Goal: Check status: Check status

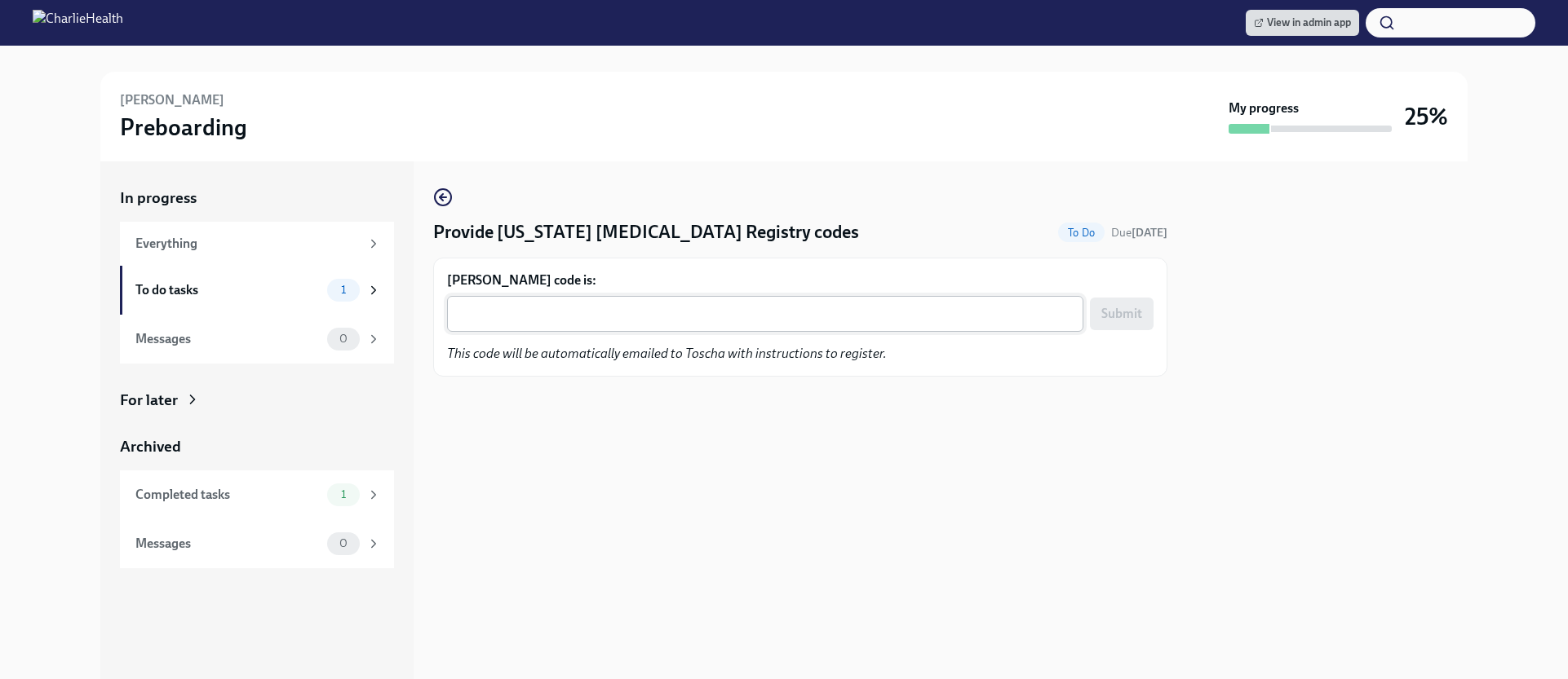
click at [745, 316] on textarea "[PERSON_NAME] code is:" at bounding box center [765, 314] width 617 height 20
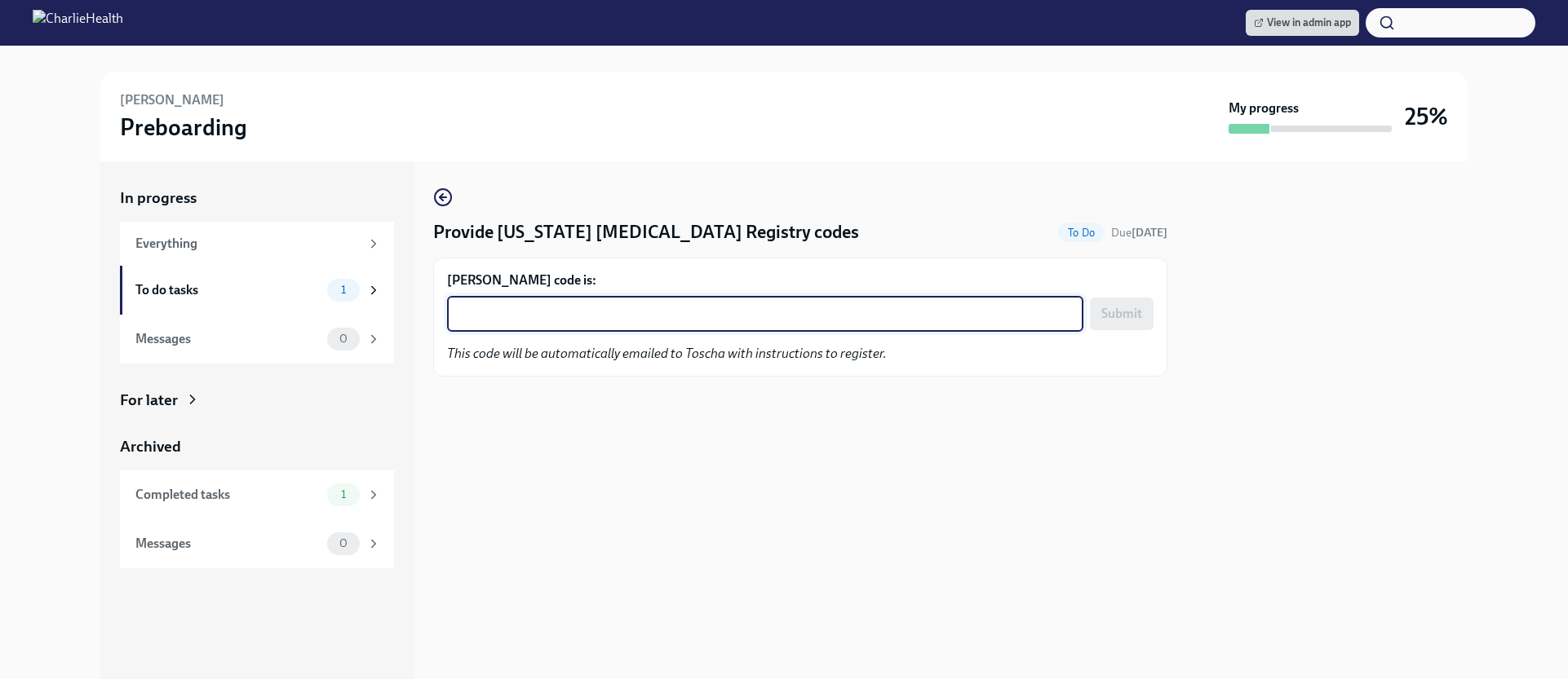
paste textarea "MMAJH7XBLYHV"
type textarea "MMAJH7XBLYHV"
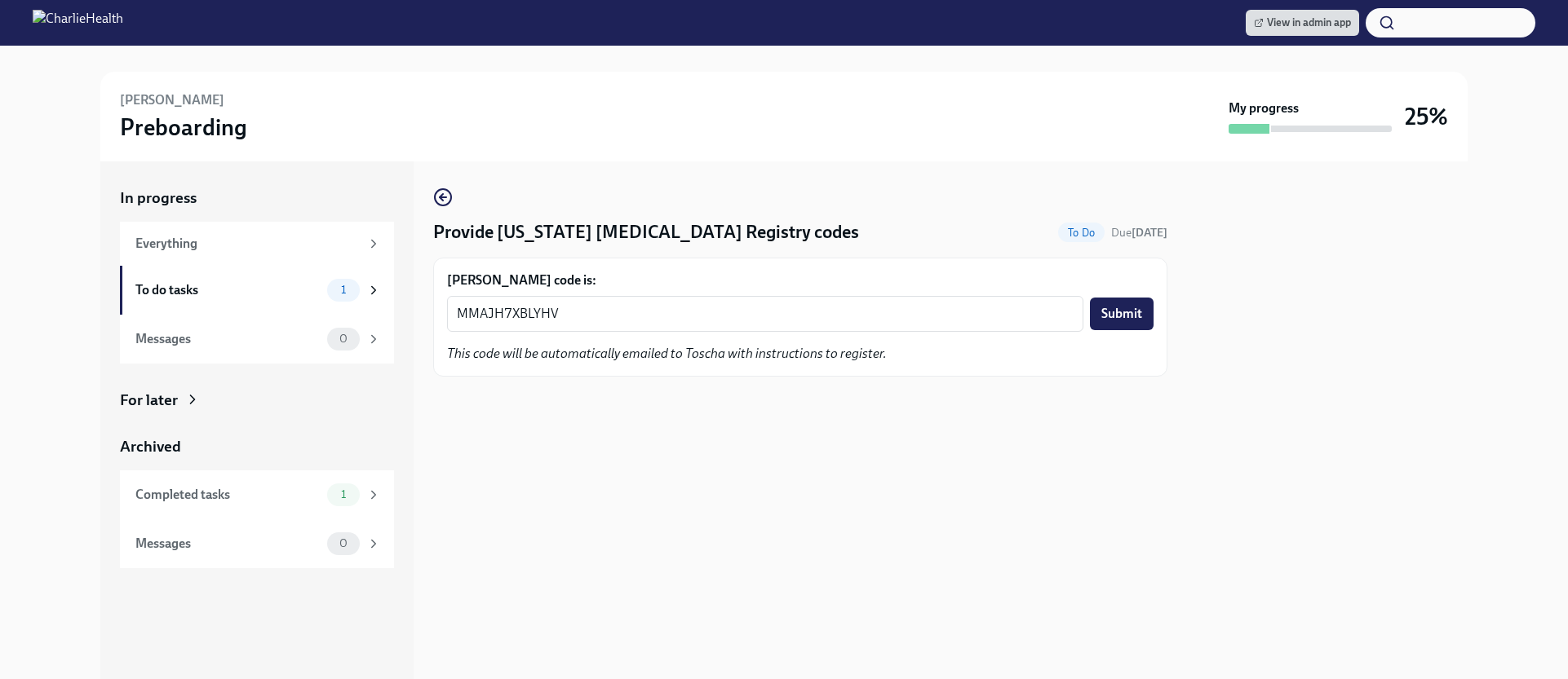
click at [1135, 296] on div "MMAJH7XBLYHV x ​ Submit" at bounding box center [800, 314] width 707 height 35
click at [1133, 300] on button "Submit" at bounding box center [1121, 314] width 64 height 32
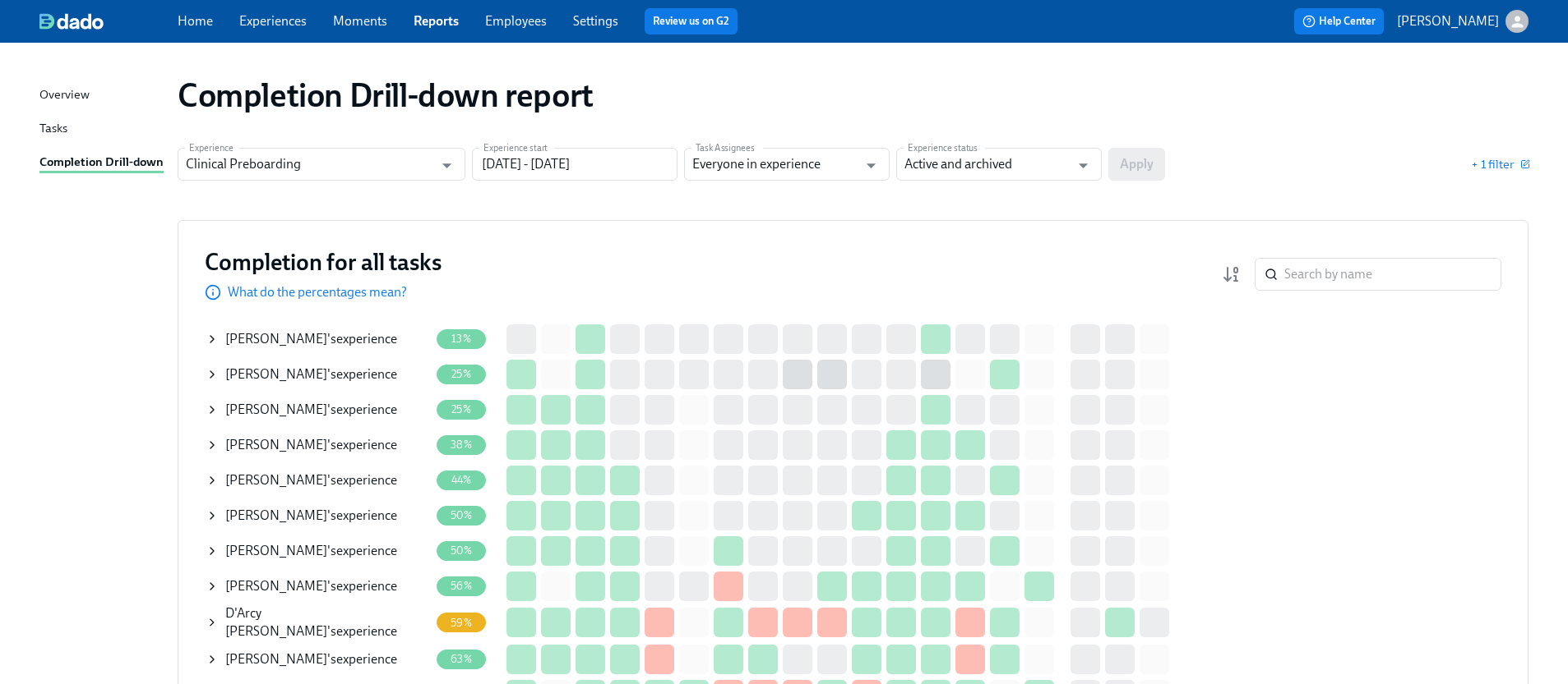
click at [212, 333] on icon at bounding box center [211, 339] width 13 height 13
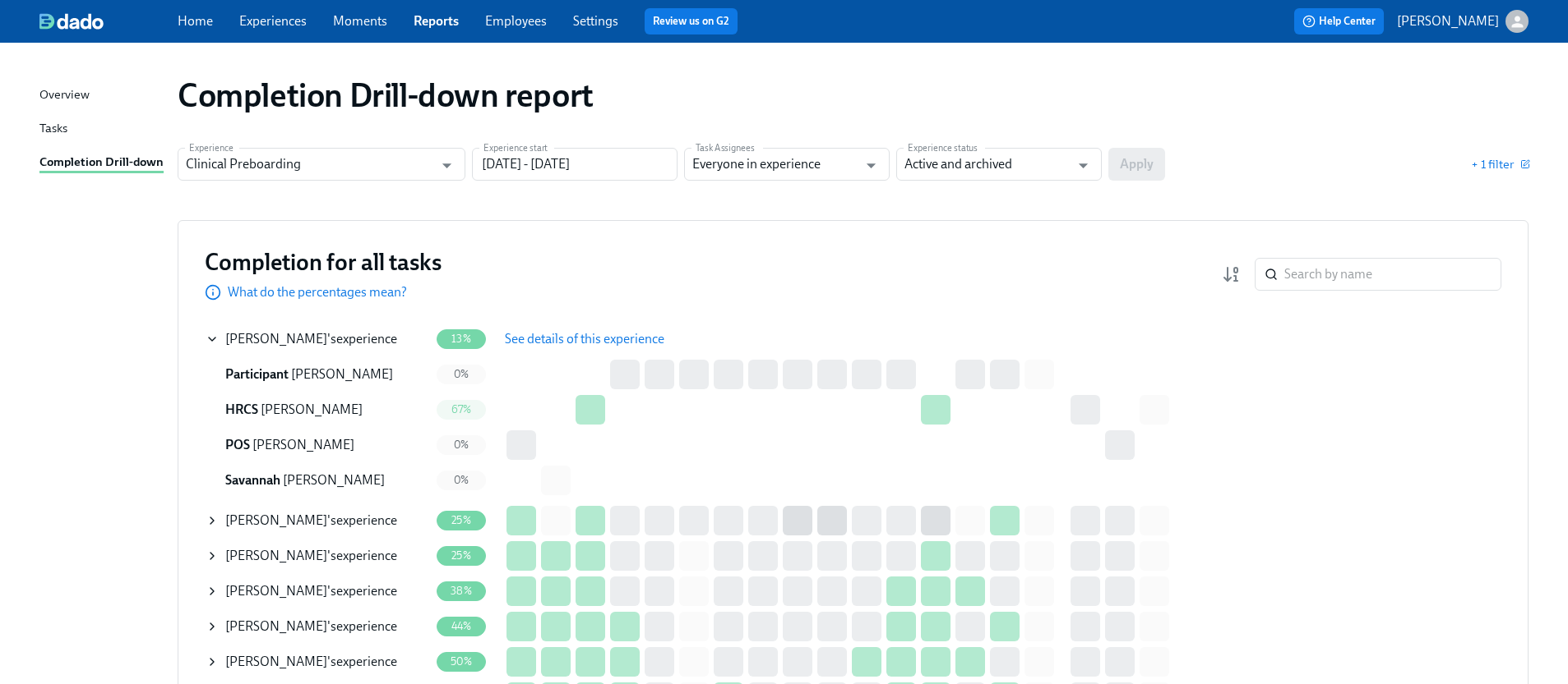
click at [560, 344] on span "See details of this experience" at bounding box center [584, 339] width 160 height 17
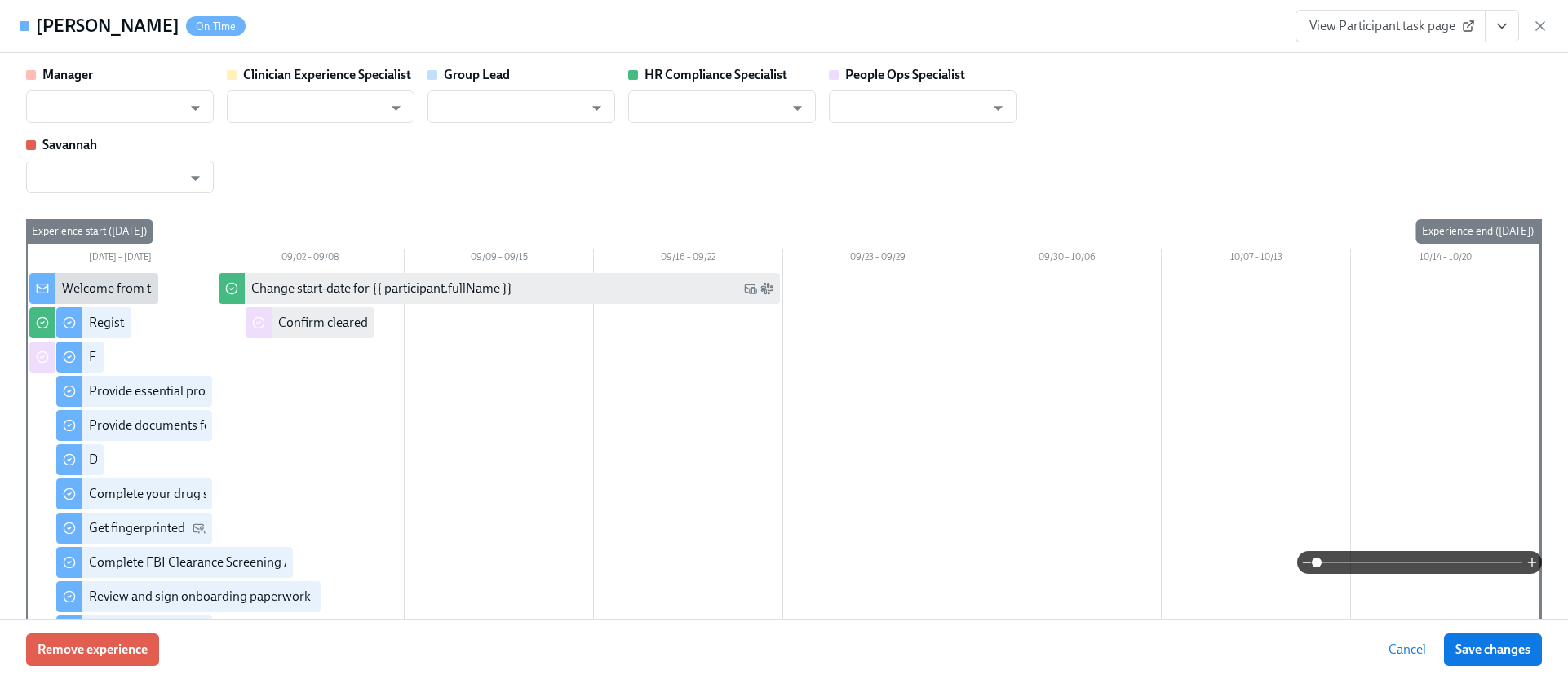
type input "Ashley Mackay"
type input "Chelsey Mendoza"
type input "Caitlin Fain"
type input "Savannah Doherty"
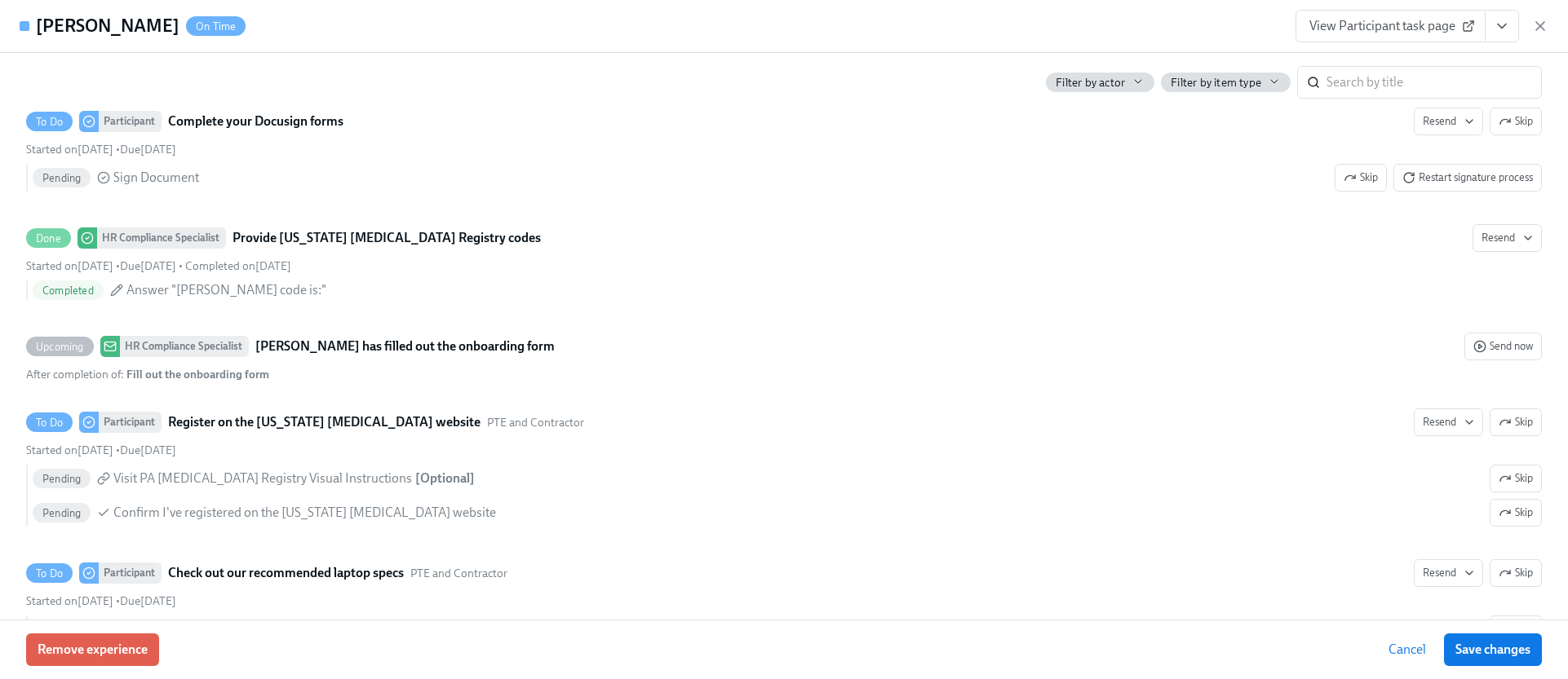
scroll to position [2951, 0]
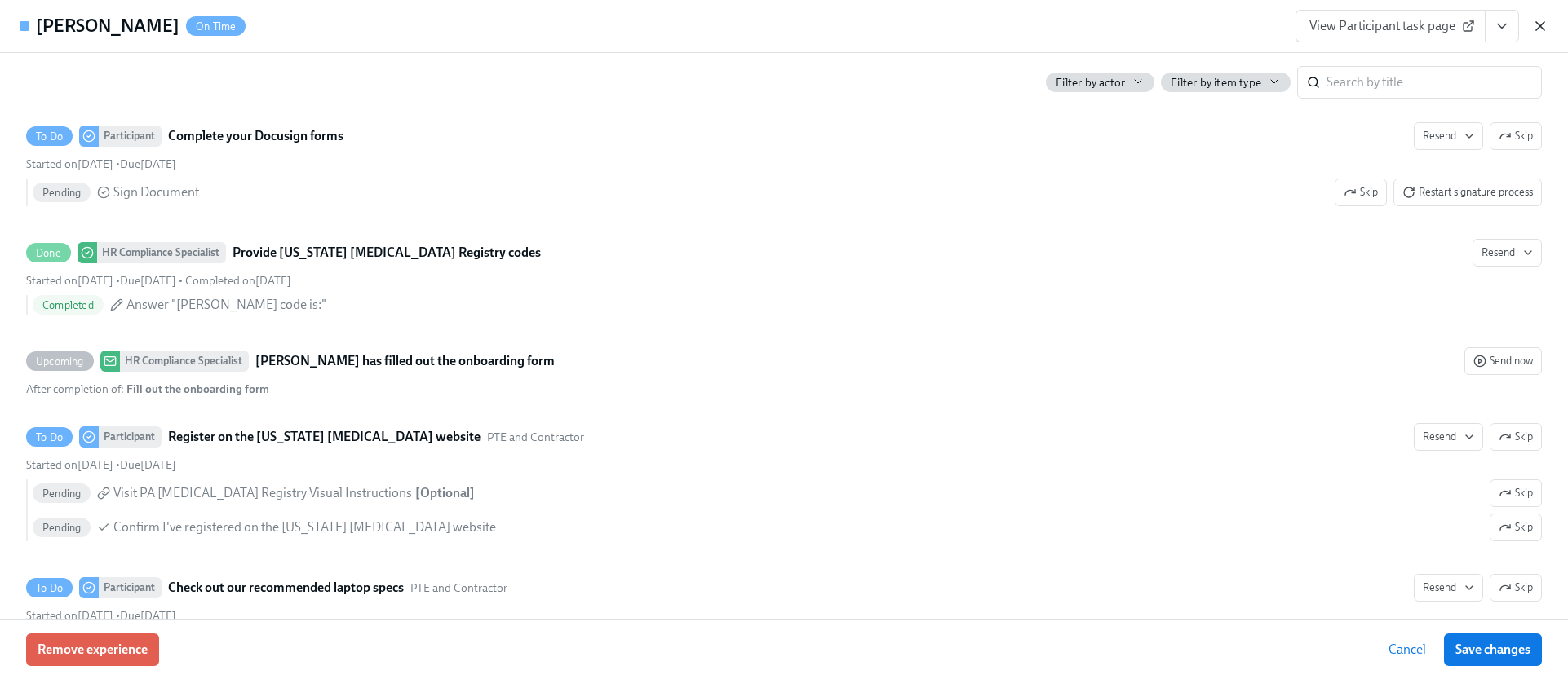
click at [1539, 26] on icon "button" at bounding box center [1540, 26] width 8 height 8
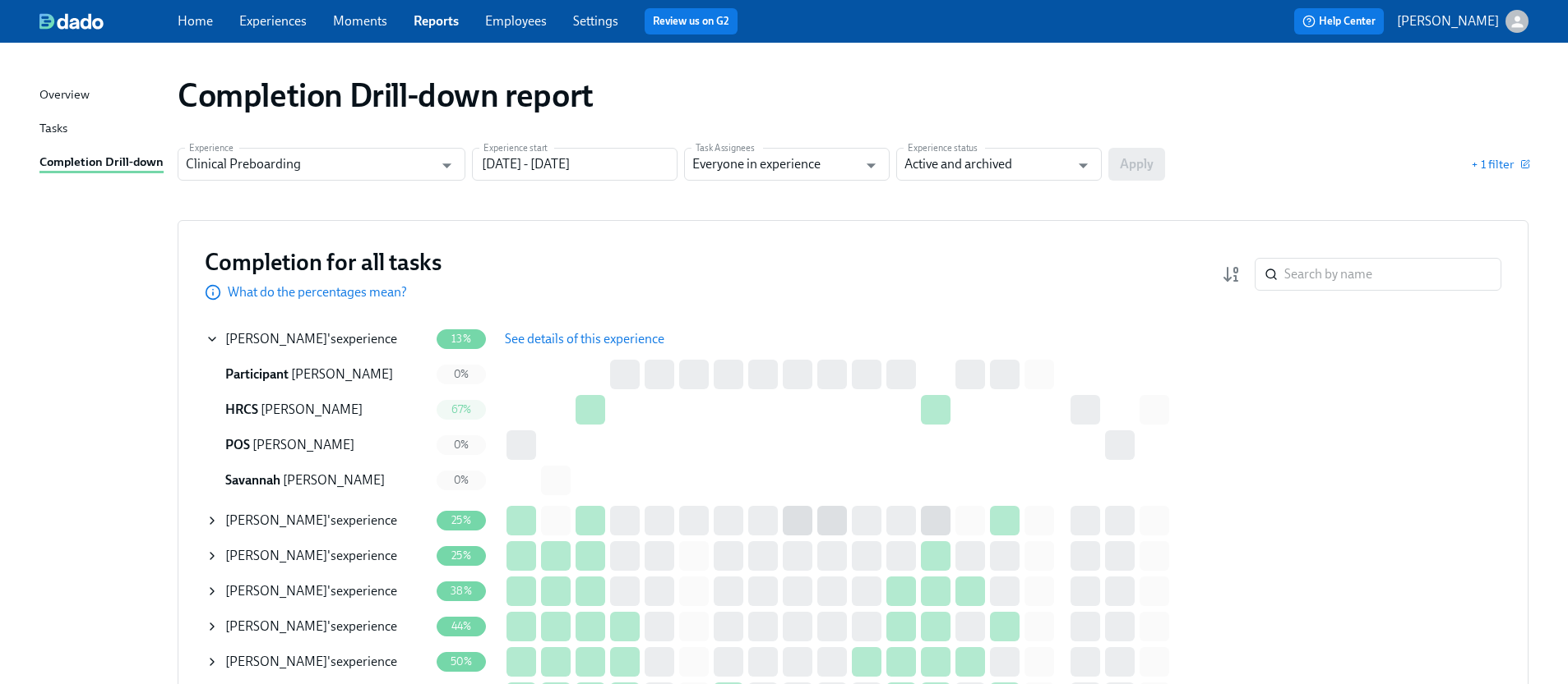
click at [217, 520] on icon at bounding box center [211, 520] width 13 height 13
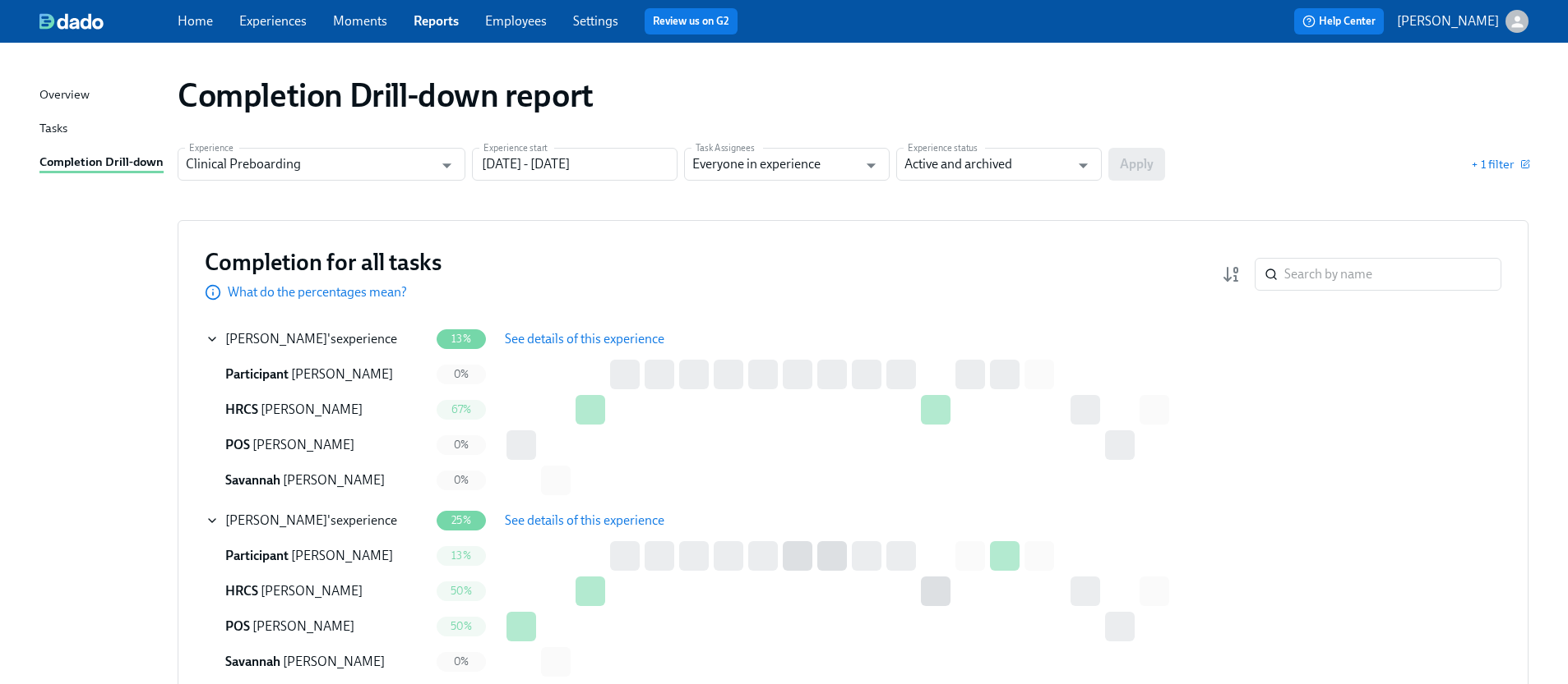
click at [515, 522] on span "See details of this experience" at bounding box center [584, 520] width 160 height 17
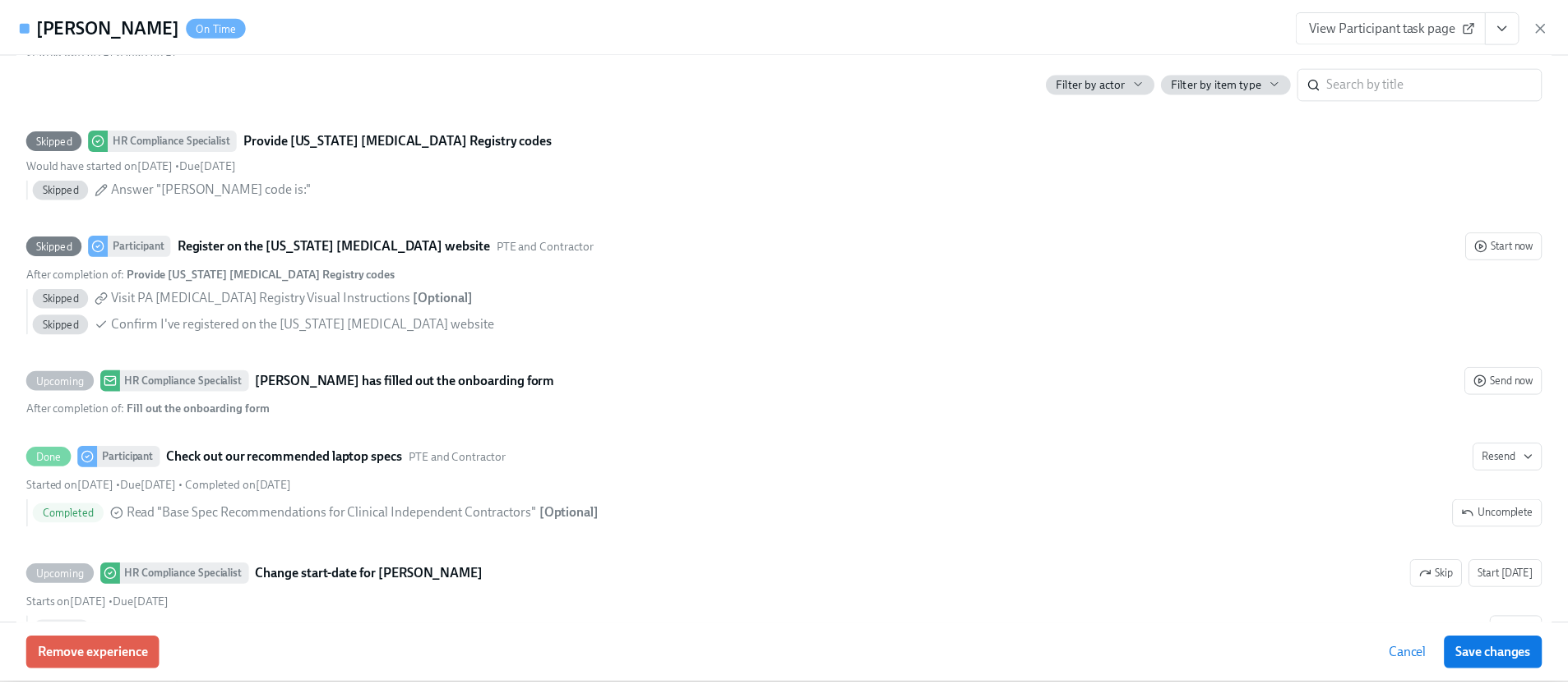
scroll to position [3181, 0]
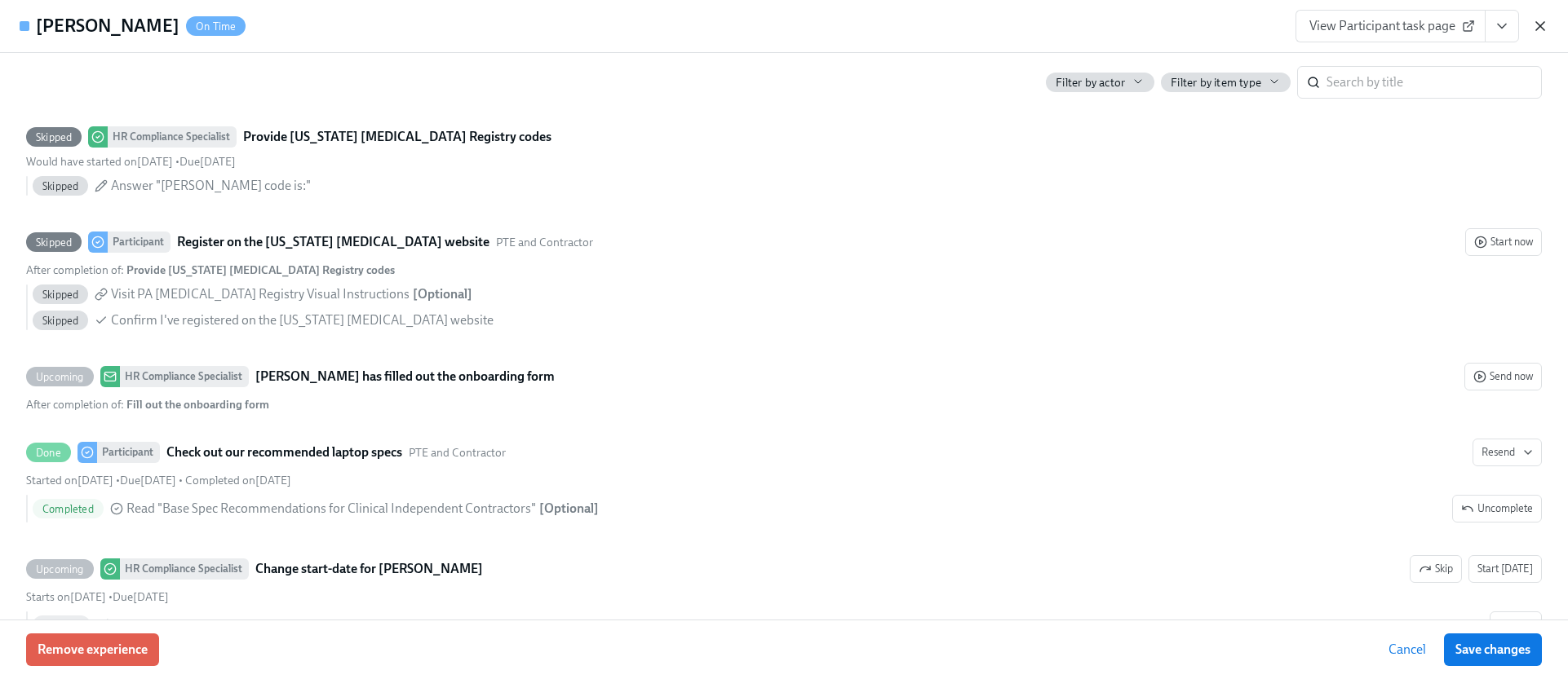
click at [1540, 27] on icon "button" at bounding box center [1540, 26] width 8 height 8
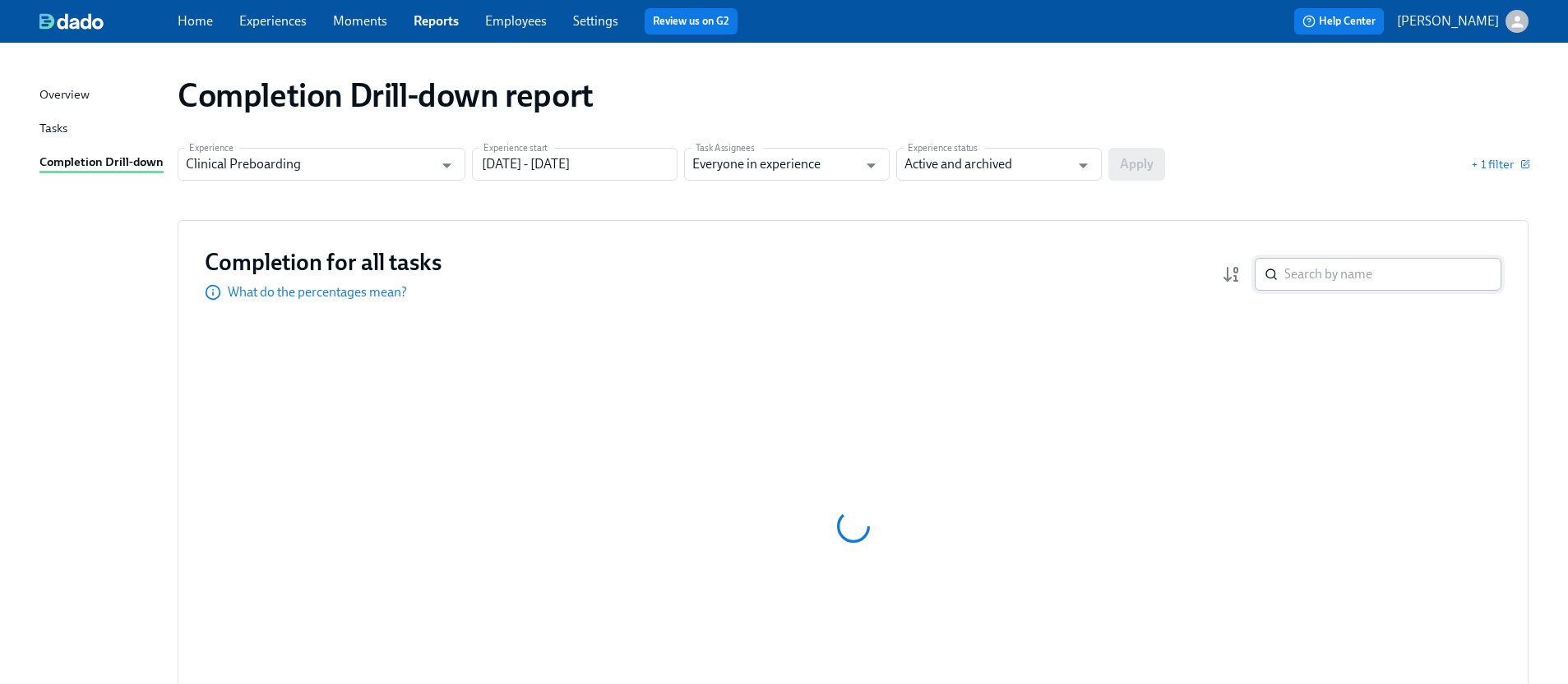
click at [1305, 278] on input "search" at bounding box center [1392, 274] width 217 height 33
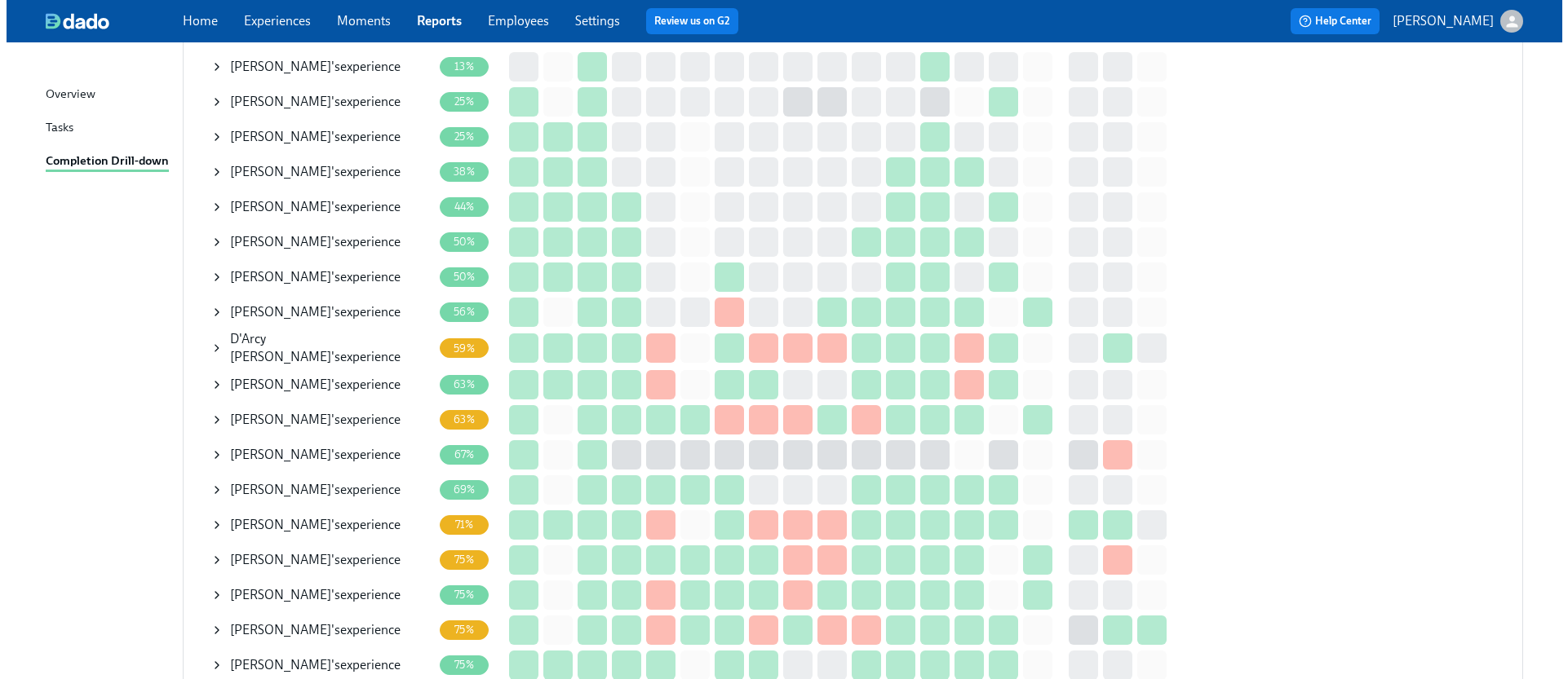
scroll to position [271, 0]
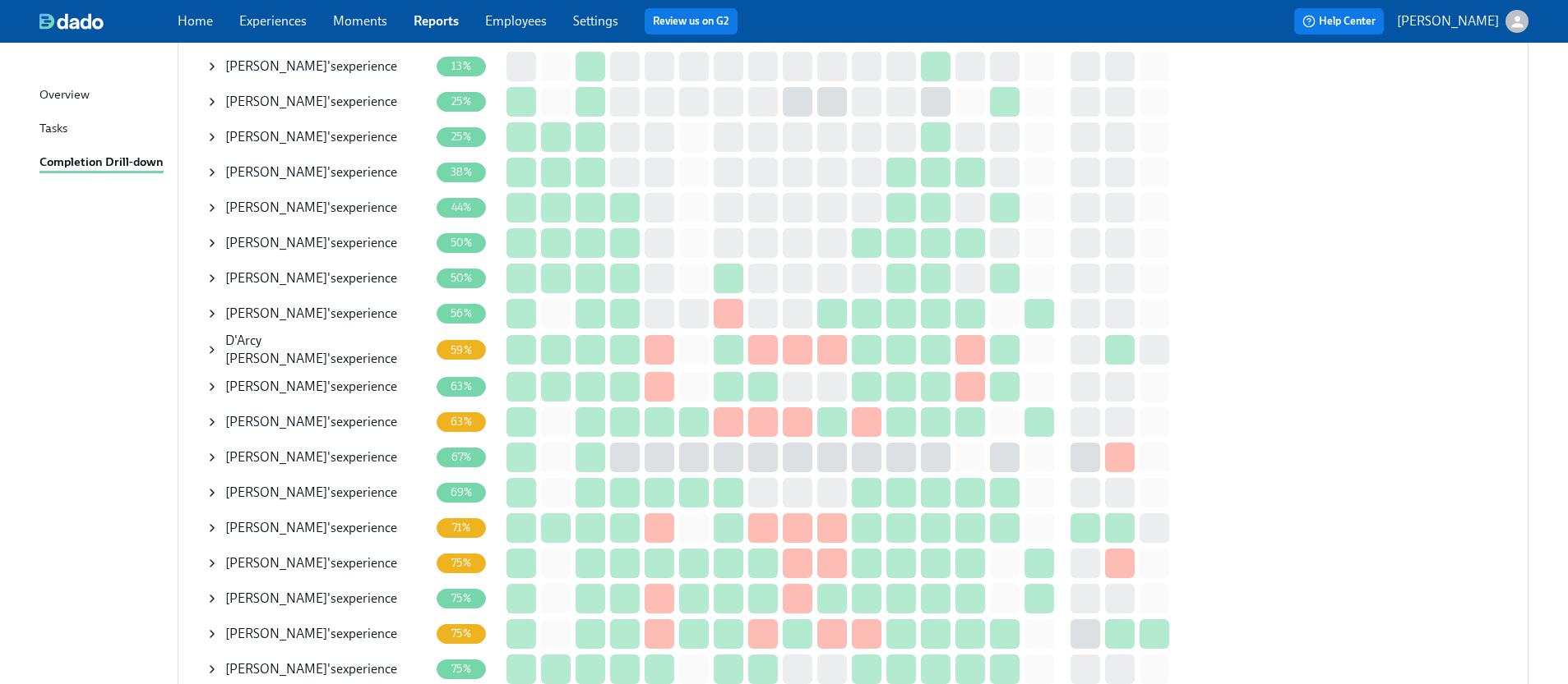
click at [213, 487] on icon at bounding box center [211, 493] width 13 height 13
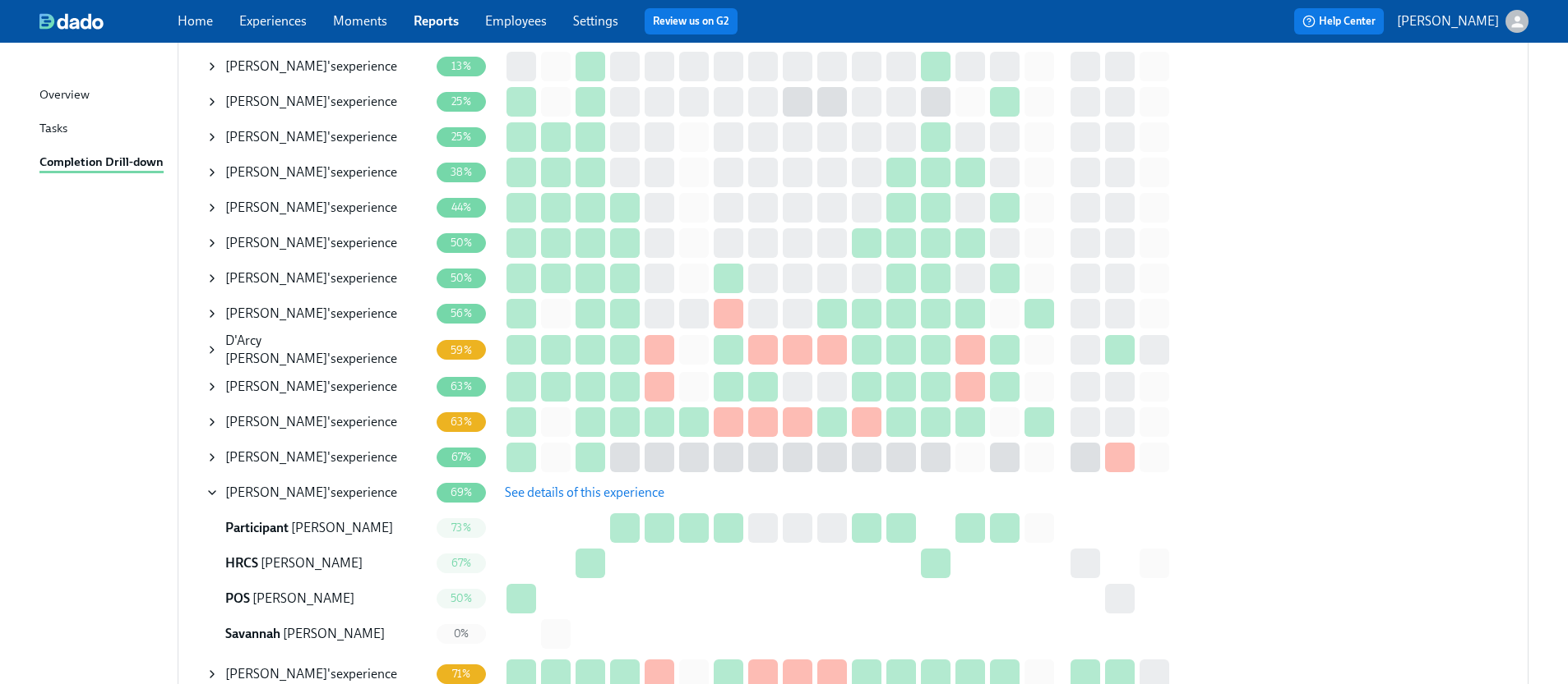
click at [570, 501] on button "See details of this experience" at bounding box center [584, 493] width 182 height 33
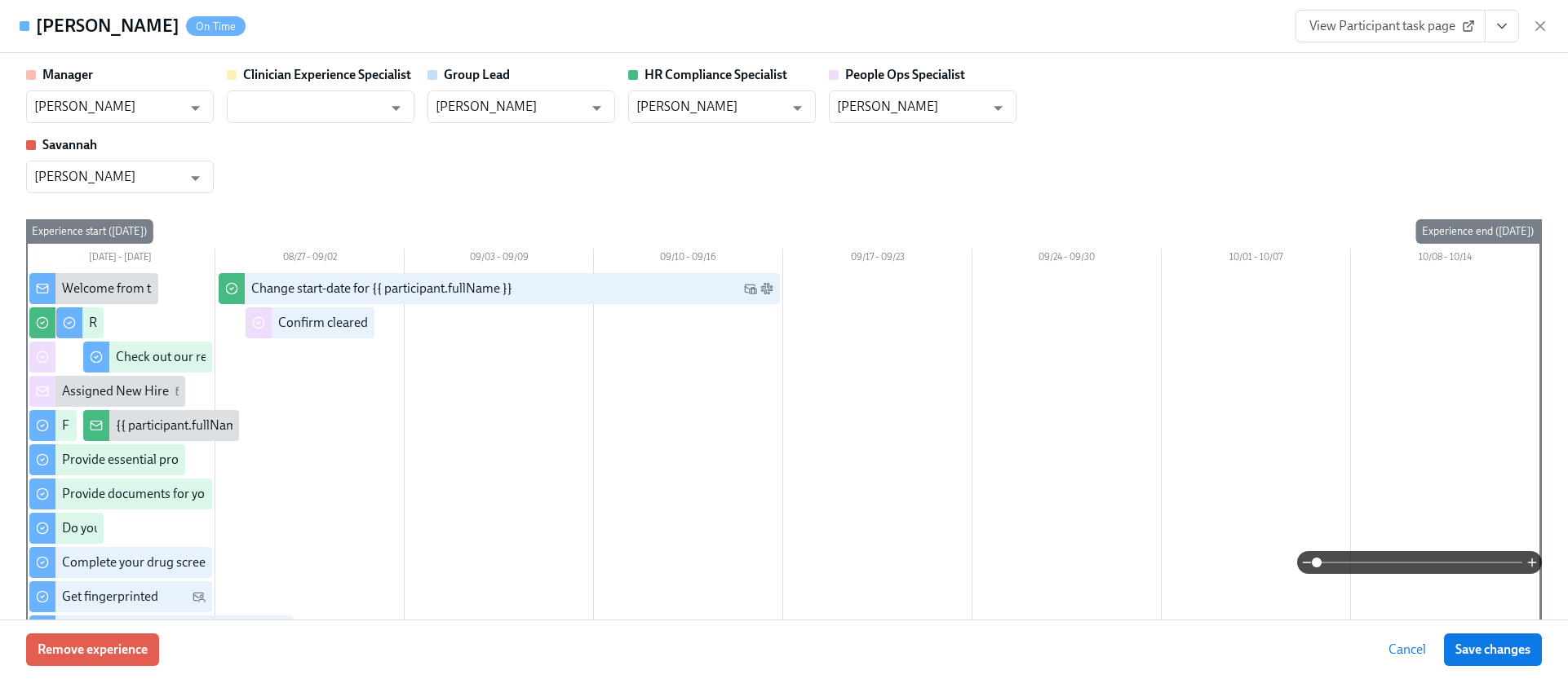
type input "Jamie Gordon"
type input "Chelsey Mendoza"
type input "Jacqueline Jean"
type input "Savannah Doherty"
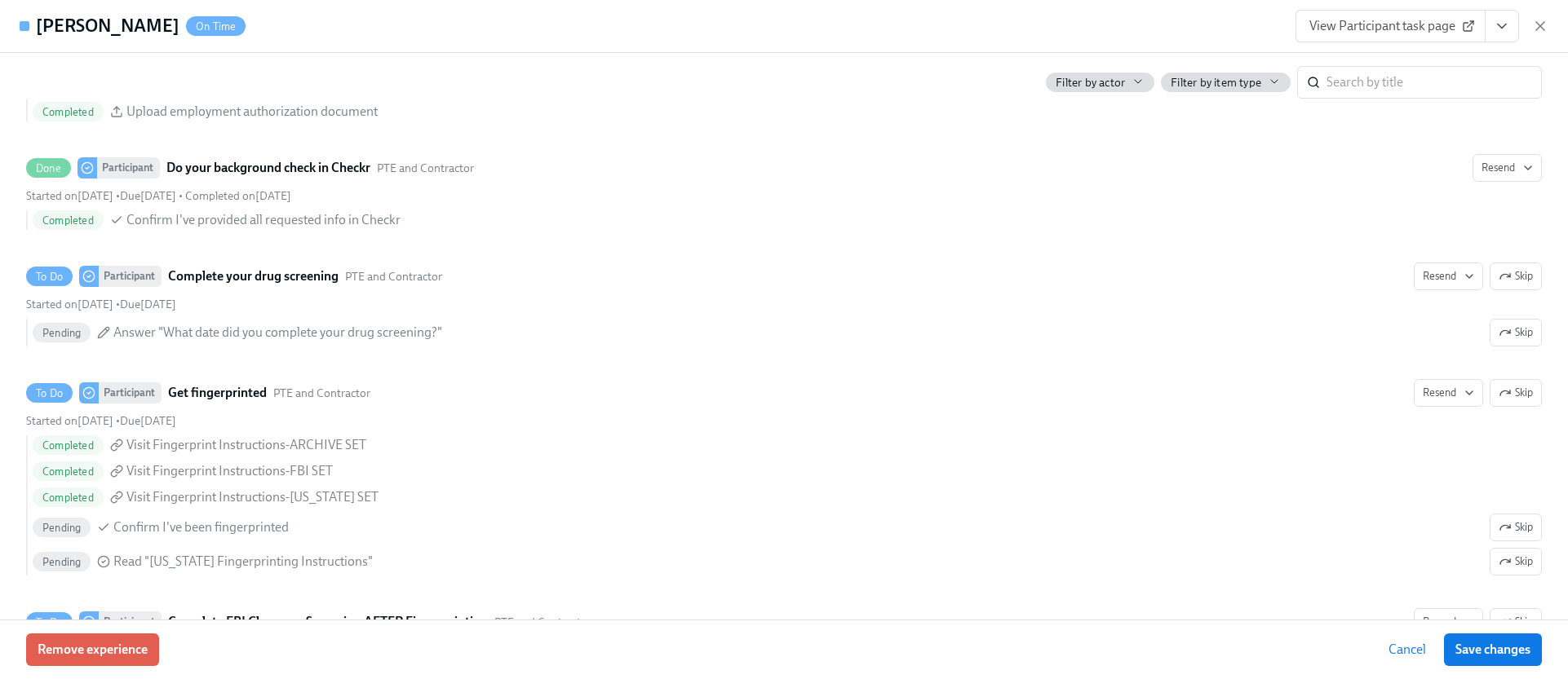
scroll to position [2363, 0]
